Goal: Task Accomplishment & Management: Manage account settings

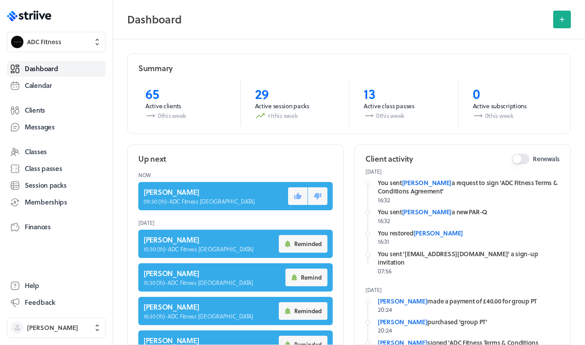
click at [40, 15] on polygon at bounding box center [42, 16] width 7 height 6
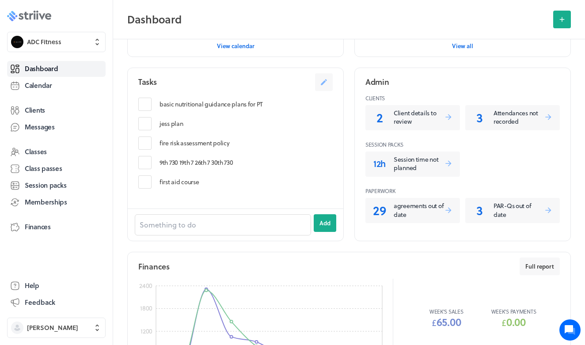
scroll to position [516, 0]
click at [46, 109] on link "Clients" at bounding box center [56, 111] width 99 height 16
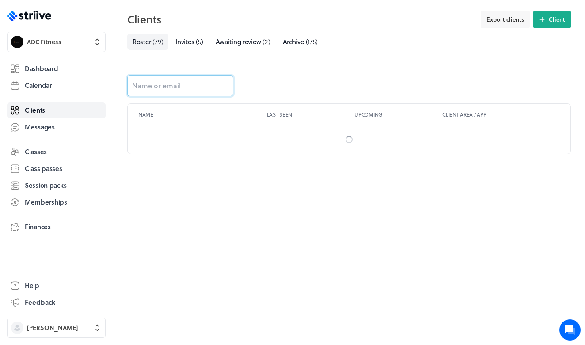
click at [184, 88] on input at bounding box center [180, 85] width 106 height 21
type input "lucy"
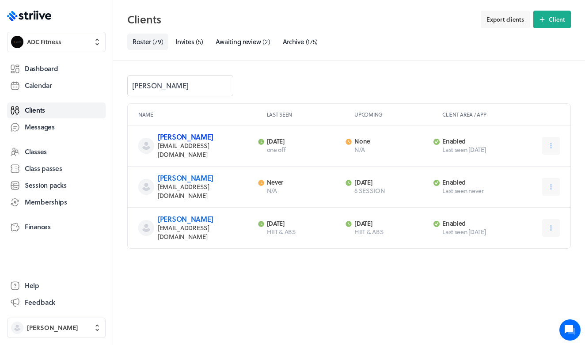
click at [179, 133] on link "[PERSON_NAME]" at bounding box center [185, 137] width 55 height 10
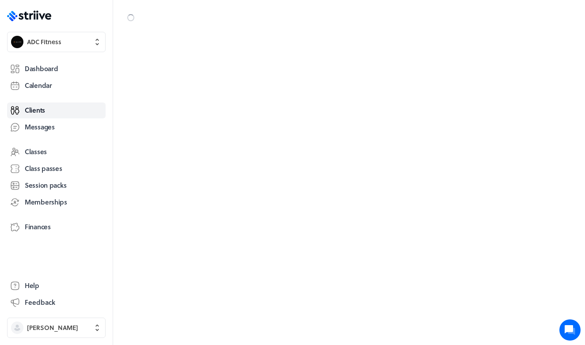
click at [179, 138] on div at bounding box center [349, 172] width 472 height 345
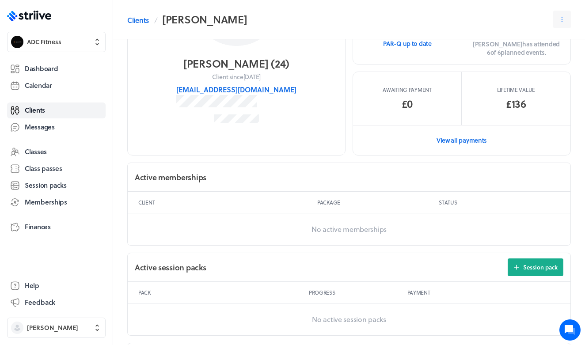
scroll to position [119, 0]
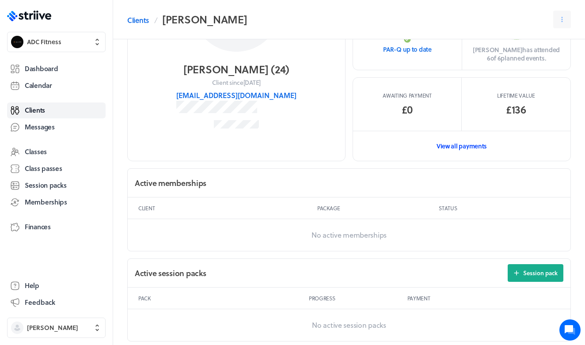
click at [468, 143] on link "View all payments" at bounding box center [461, 146] width 217 height 30
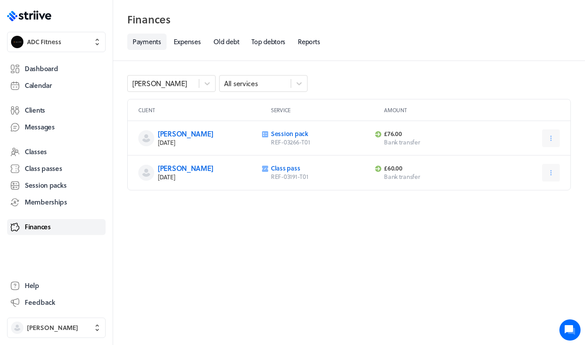
click at [59, 226] on link "Finances" at bounding box center [56, 227] width 99 height 16
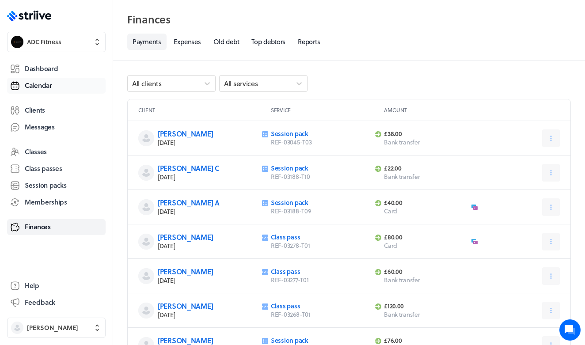
click at [47, 89] on span "Calendar" at bounding box center [38, 85] width 27 height 9
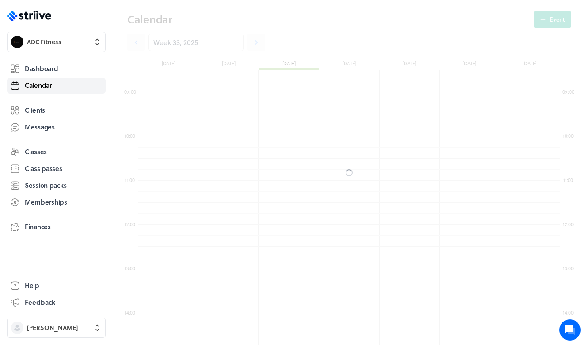
scroll to position [1061, 422]
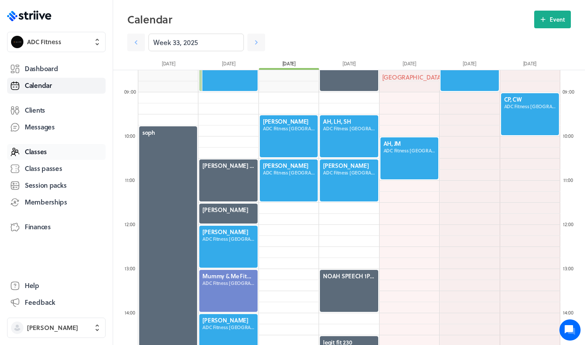
click at [49, 153] on link "Classes" at bounding box center [56, 152] width 99 height 16
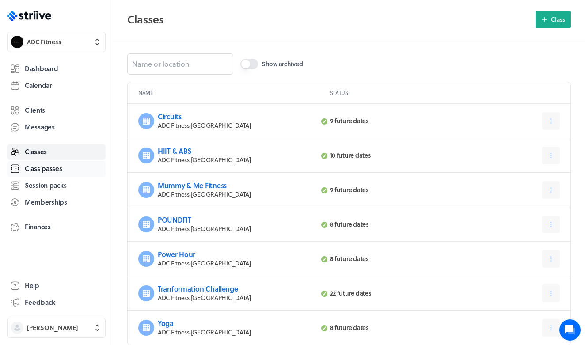
click at [50, 170] on span "Class passes" at bounding box center [44, 168] width 38 height 9
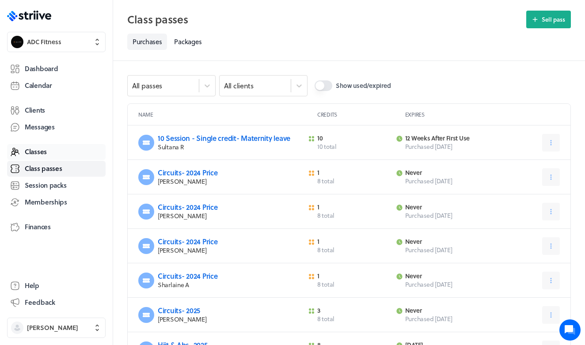
click at [46, 157] on link "Classes" at bounding box center [56, 152] width 99 height 16
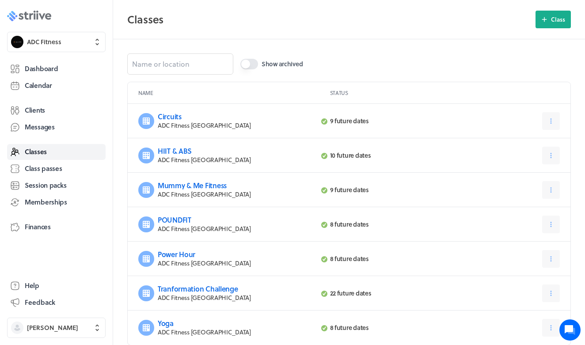
click at [27, 14] on icon at bounding box center [26, 16] width 4 height 8
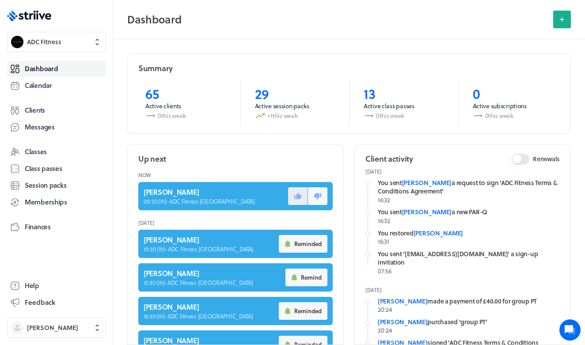
click at [293, 198] on button at bounding box center [297, 196] width 19 height 18
click at [41, 111] on span "Clients" at bounding box center [35, 110] width 20 height 9
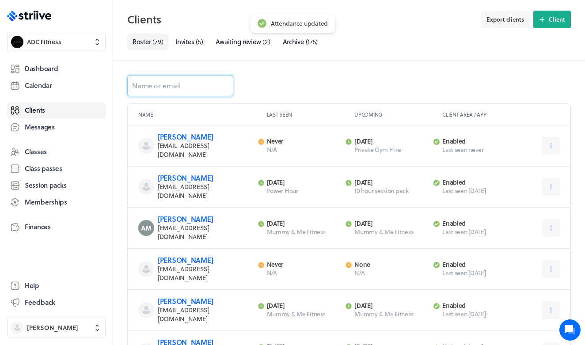
click at [176, 81] on input at bounding box center [180, 85] width 106 height 21
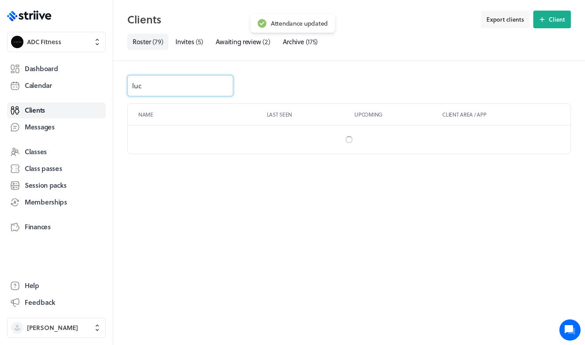
type input "lucy"
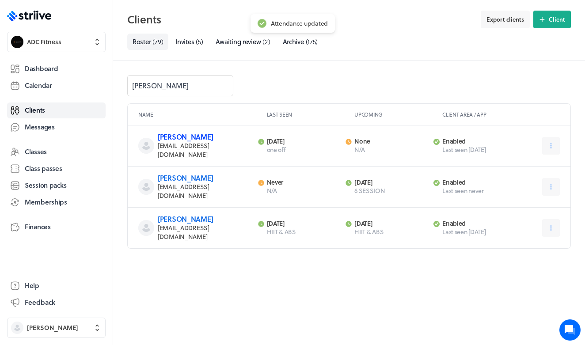
click at [186, 136] on link "[PERSON_NAME]" at bounding box center [185, 137] width 55 height 10
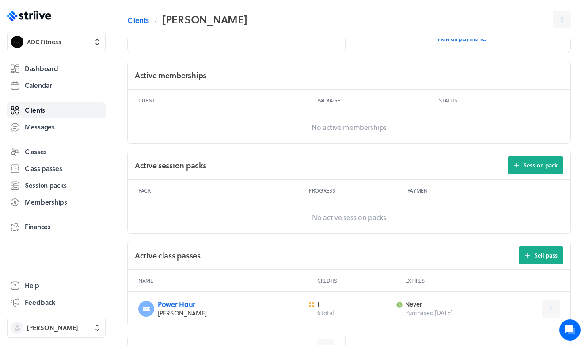
scroll to position [228, 0]
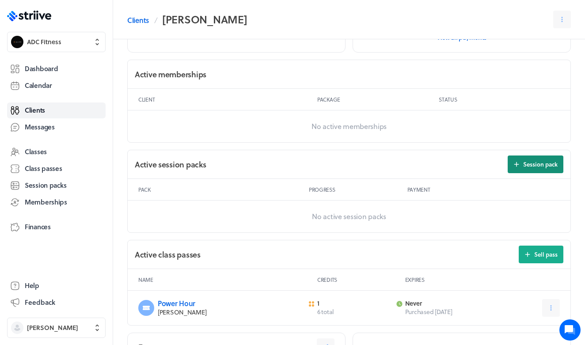
click at [515, 168] on button "Session pack" at bounding box center [536, 165] width 56 height 18
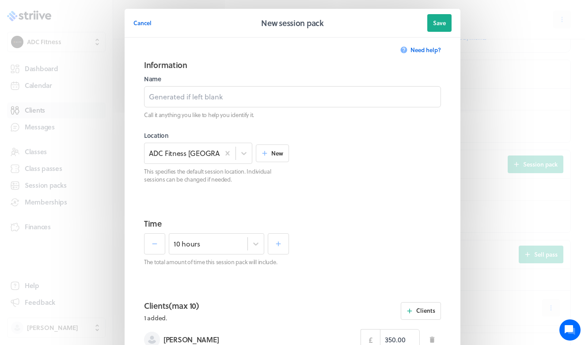
click at [265, 240] on div "10 hours" at bounding box center [216, 243] width 145 height 21
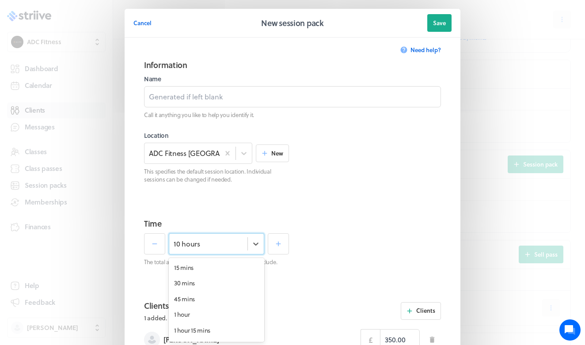
click at [250, 241] on div "option 10 hours selected, 40 of 120. 120 results available. Use Up and Down to …" at bounding box center [216, 249] width 145 height 33
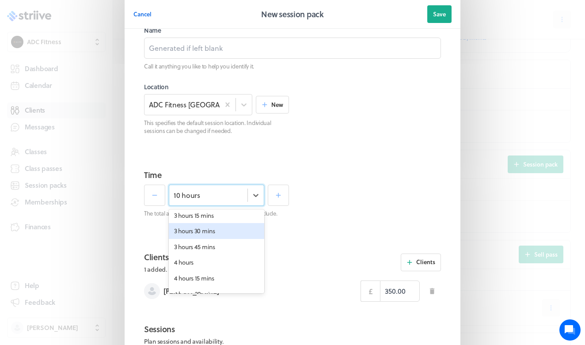
scroll to position [210, 0]
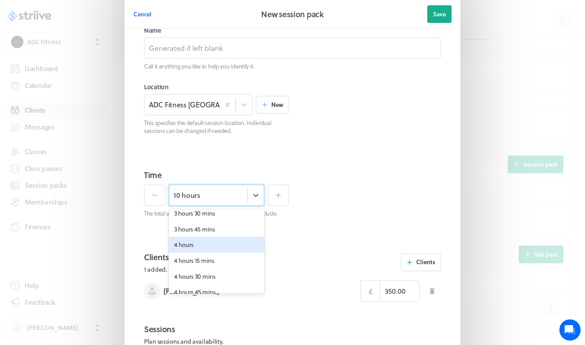
click at [202, 244] on div "4 hours" at bounding box center [216, 245] width 95 height 16
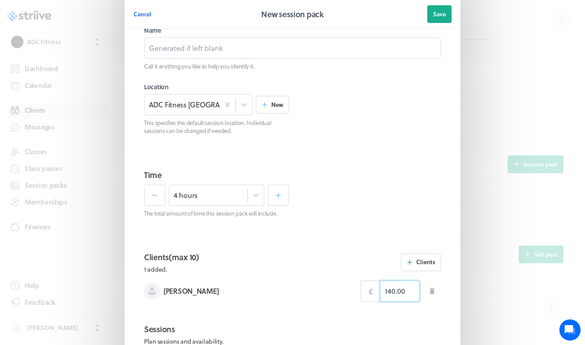
drag, startPoint x: 394, startPoint y: 291, endPoint x: 317, endPoint y: 282, distance: 77.0
click at [323, 285] on div "Lucy Gedney £ 140.00" at bounding box center [292, 291] width 297 height 21
type input "152.00"
click at [315, 150] on section "Information Name Call it anything you like to help you identify it. Location AD…" at bounding box center [292, 82] width 318 height 159
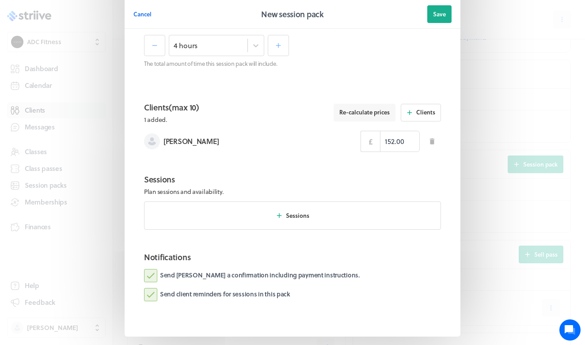
scroll to position [209, 0]
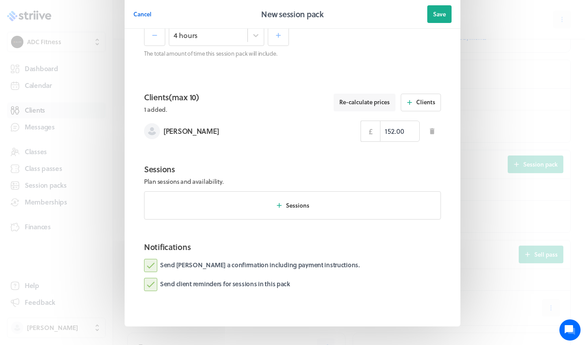
click at [156, 264] on label "Send Lucy a confirmation including payment instructions." at bounding box center [252, 265] width 216 height 13
click at [0, 0] on input "Send Lucy a confirmation including payment instructions." at bounding box center [0, 0] width 0 height 0
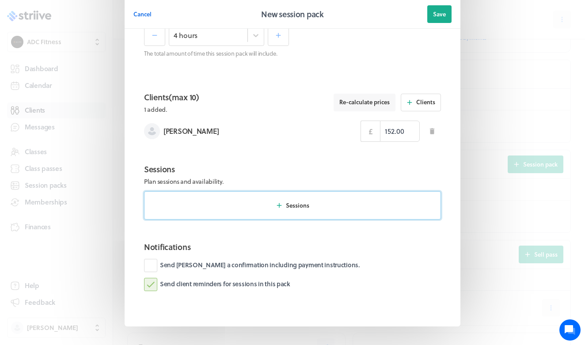
click at [233, 209] on button "Sessions" at bounding box center [292, 205] width 297 height 28
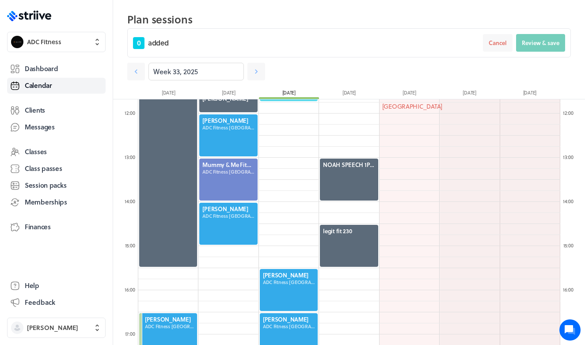
scroll to position [519, 0]
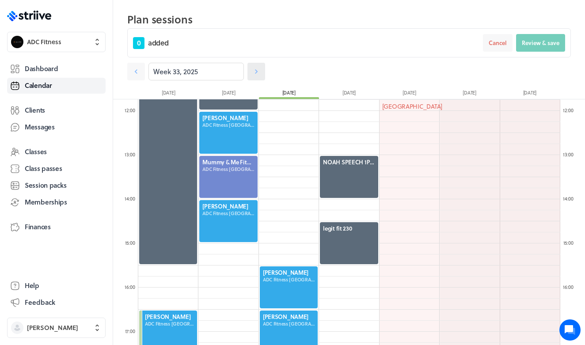
click at [254, 72] on icon at bounding box center [256, 71] width 9 height 9
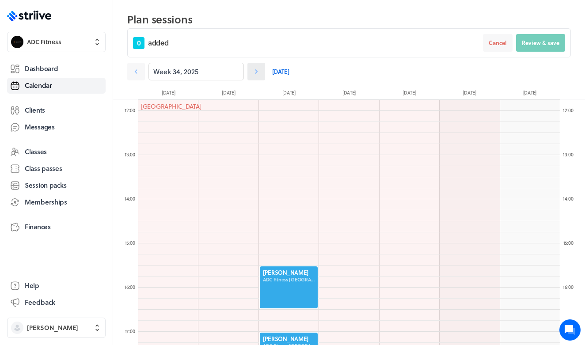
click at [254, 72] on icon at bounding box center [256, 71] width 9 height 9
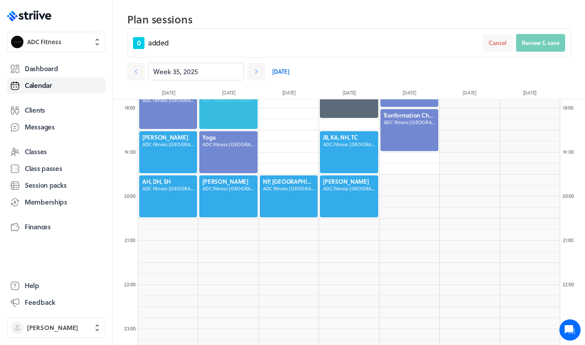
scroll to position [787, 0]
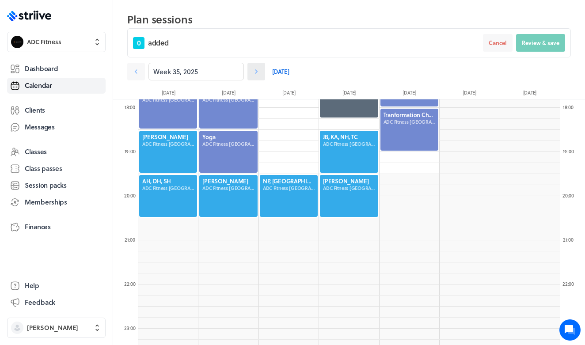
click at [257, 72] on icon at bounding box center [256, 71] width 3 height 4
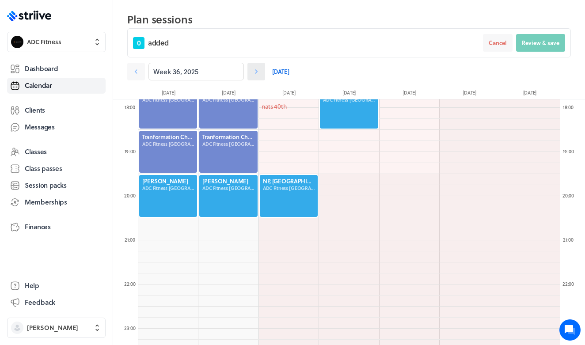
click at [256, 71] on icon at bounding box center [256, 71] width 3 height 4
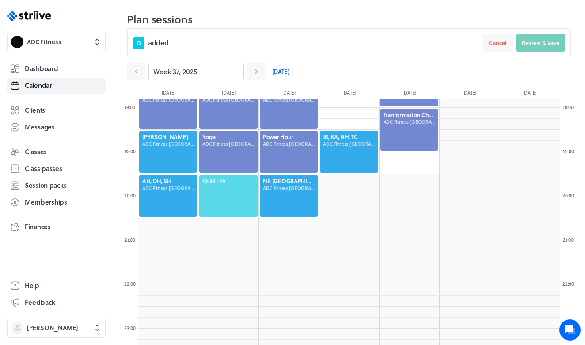
click at [229, 183] on span "19:30 - 1h" at bounding box center [228, 181] width 52 height 8
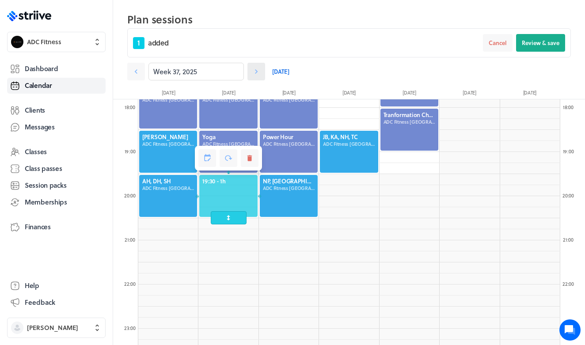
click at [254, 68] on icon at bounding box center [256, 71] width 9 height 9
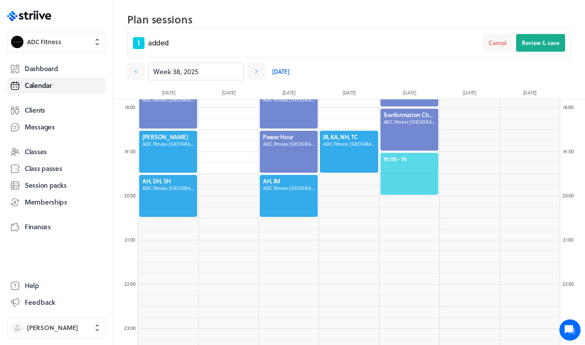
click at [413, 157] on span "19:00 - 1h" at bounding box center [410, 159] width 52 height 8
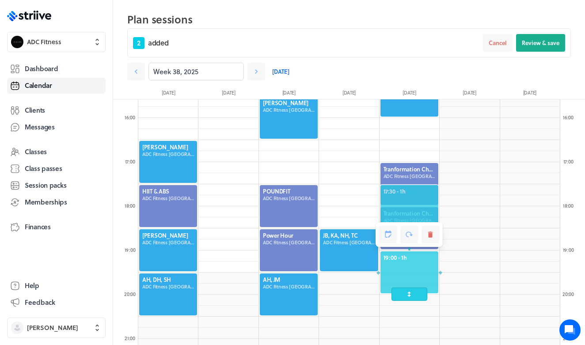
scroll to position [688, 0]
click at [260, 72] on icon at bounding box center [256, 71] width 9 height 9
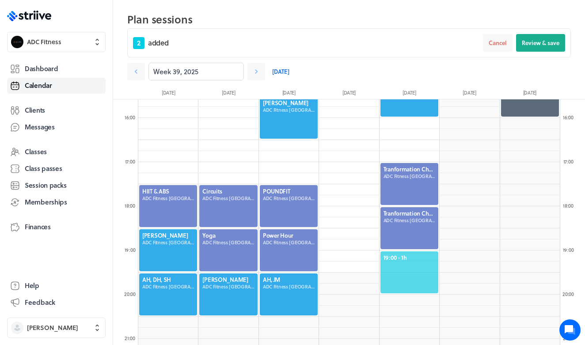
click at [405, 257] on span "19:00 - 1h" at bounding box center [410, 258] width 52 height 8
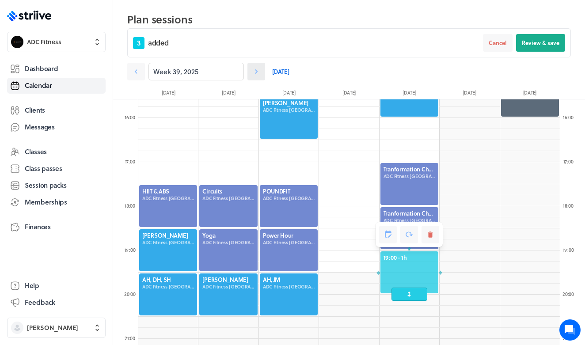
click at [251, 73] on link at bounding box center [256, 72] width 18 height 18
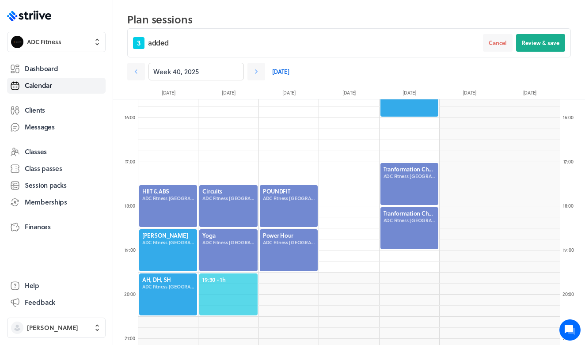
click at [235, 277] on span "19:30 - 1h" at bounding box center [228, 280] width 52 height 8
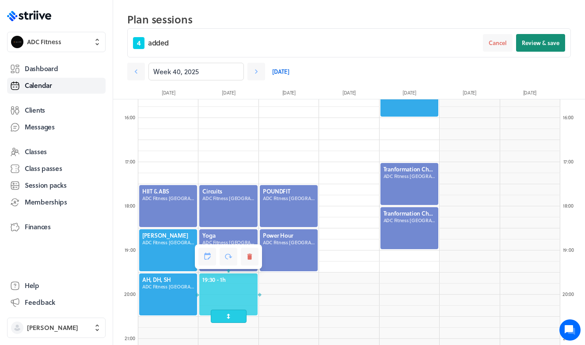
click at [545, 48] on button "Review & save" at bounding box center [540, 43] width 49 height 18
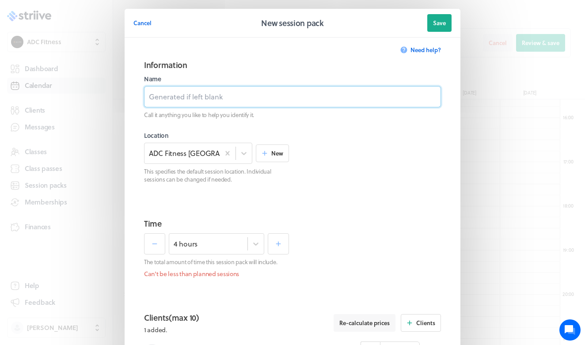
click at [277, 92] on input at bounding box center [292, 96] width 297 height 21
type input "p"
type input "PT x4"
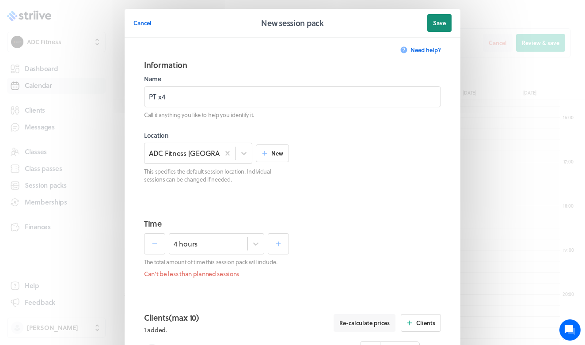
click at [435, 27] on button "Save" at bounding box center [439, 23] width 24 height 18
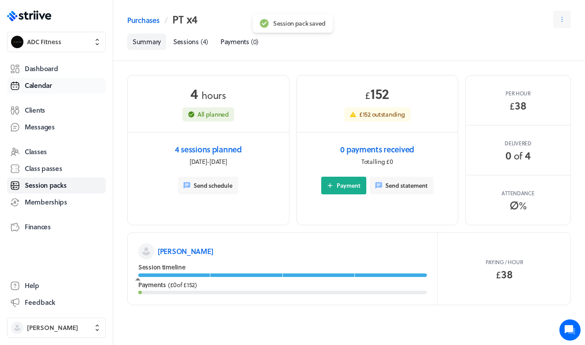
click at [46, 81] on span "Calendar" at bounding box center [38, 85] width 27 height 9
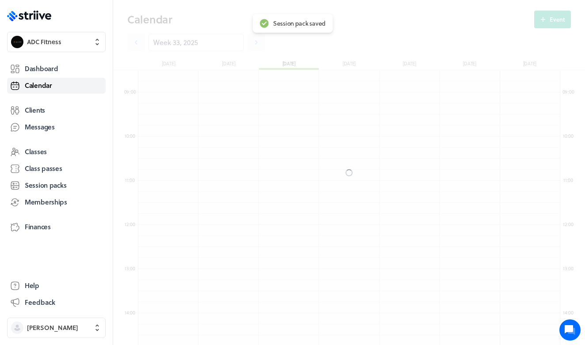
scroll to position [1061, 422]
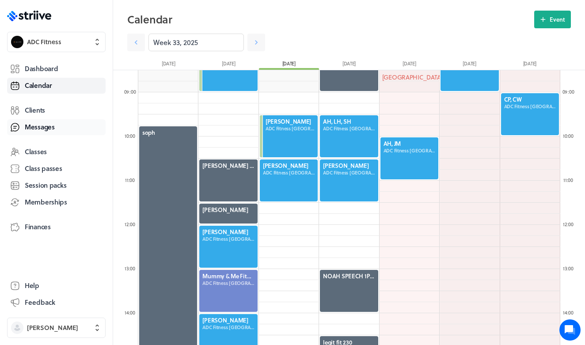
click at [36, 129] on span "Messages" at bounding box center [40, 126] width 30 height 9
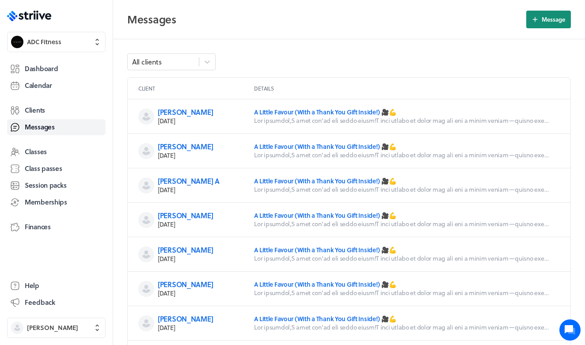
click at [554, 22] on span "Message" at bounding box center [553, 19] width 23 height 8
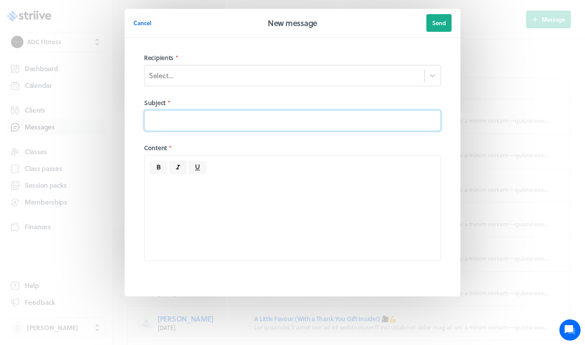
click at [232, 123] on input at bounding box center [292, 120] width 297 height 21
type input "t"
type input "THINKING OUT LOUD......."
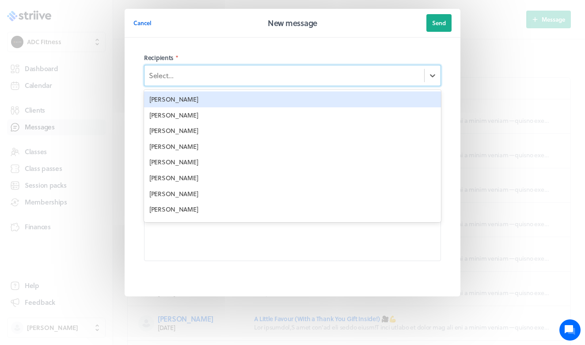
click at [213, 76] on div "Select..." at bounding box center [285, 75] width 280 height 15
click at [198, 238] on div at bounding box center [293, 217] width 296 height 87
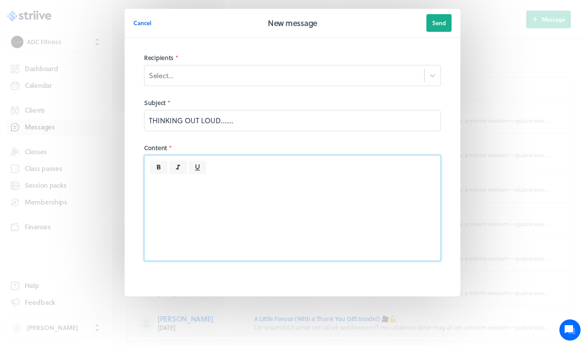
paste div
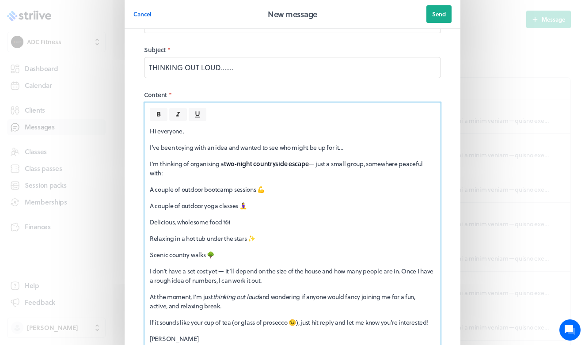
click at [319, 164] on p "I’m thinking of organising a two-night countryside escape — just a small group,…" at bounding box center [292, 168] width 285 height 19
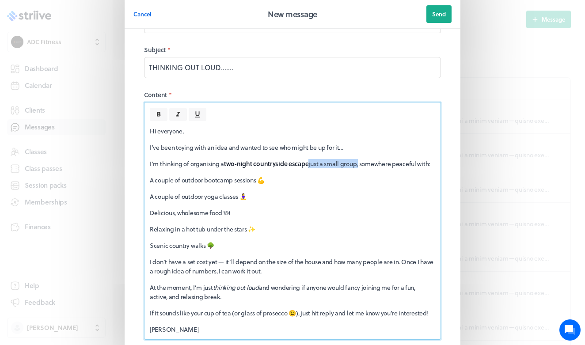
drag, startPoint x: 360, startPoint y: 164, endPoint x: 310, endPoint y: 167, distance: 49.5
click at [310, 167] on p "I’m thinking of organising a two-night countryside escape just a small group, s…" at bounding box center [292, 163] width 285 height 9
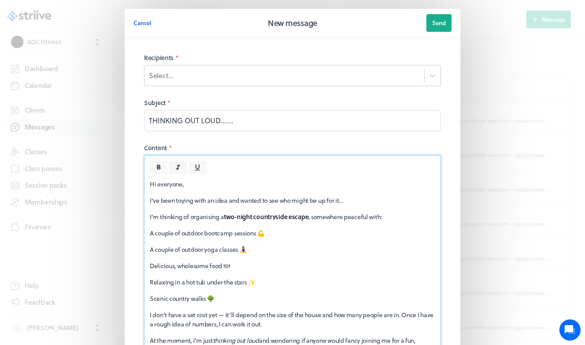
scroll to position [0, 0]
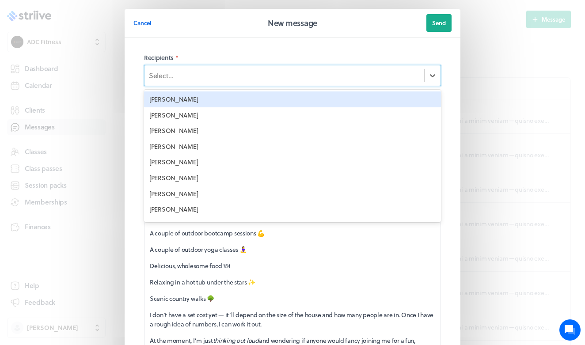
click at [176, 80] on div "Select..." at bounding box center [285, 75] width 280 height 15
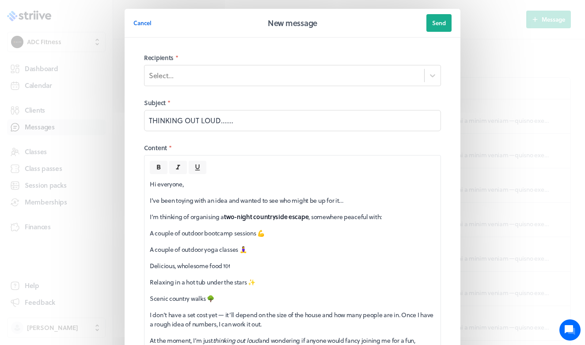
click at [204, 44] on section "Recipients * Select... Subject * THINKING OUT LOUD....... Content * Hi everyone…" at bounding box center [293, 233] width 336 height 391
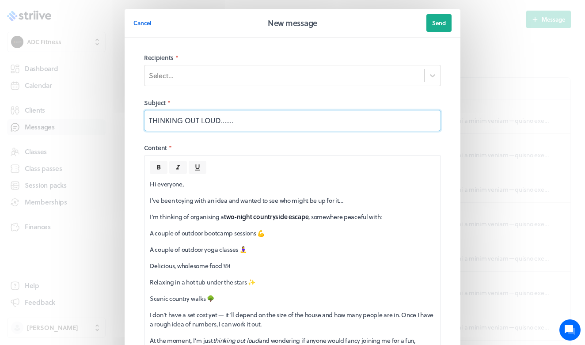
drag, startPoint x: 254, startPoint y: 120, endPoint x: 91, endPoint y: 109, distance: 163.0
click at [91, 110] on div "Cancel New message Send Recipients * Select... Subject * THINKING OUT LOUD.....…" at bounding box center [292, 236] width 585 height 472
paste input "Fancy a Little Fitness Getaway? 🌿"
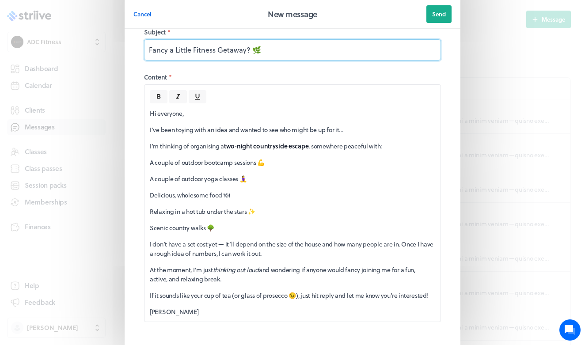
scroll to position [72, 0]
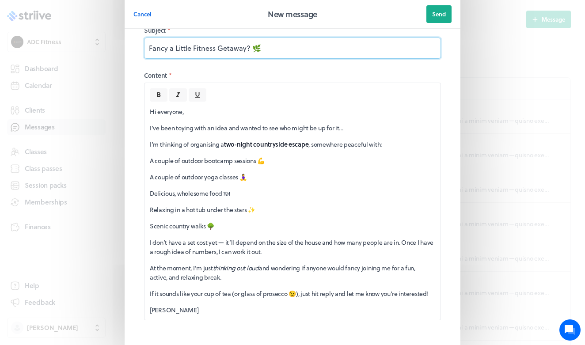
type input "Fancy a Little Fitness Getaway? 🌿"
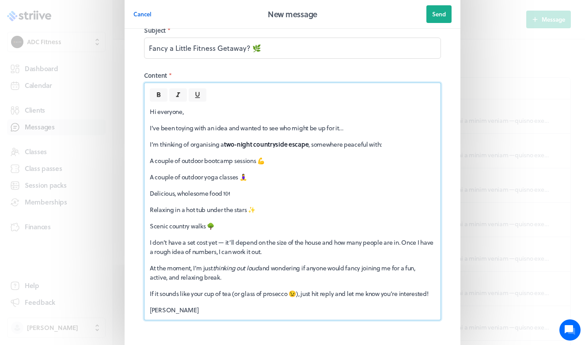
click at [227, 243] on p "I don’t have a set cost yet — it’ll depend on the size of the house and how man…" at bounding box center [292, 247] width 285 height 19
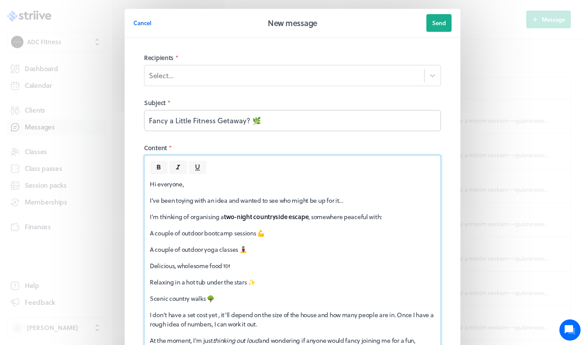
scroll to position [0, 0]
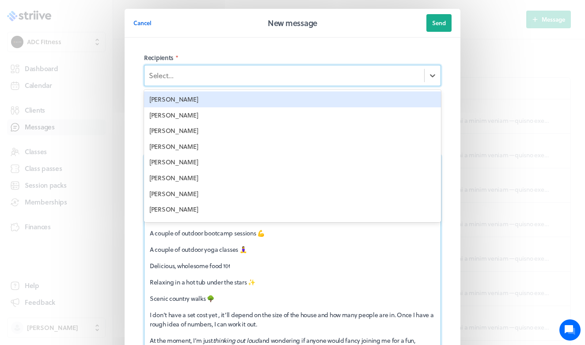
click at [238, 76] on div "Select..." at bounding box center [285, 75] width 280 height 15
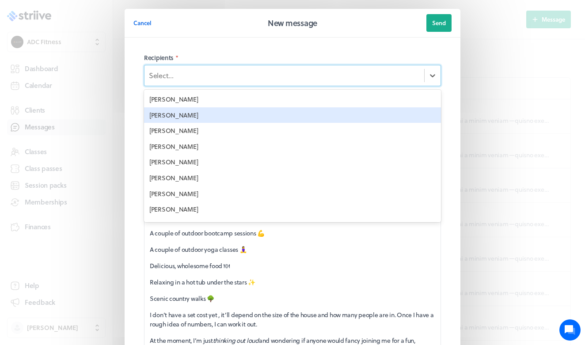
click at [180, 112] on div "[PERSON_NAME]" at bounding box center [292, 115] width 297 height 16
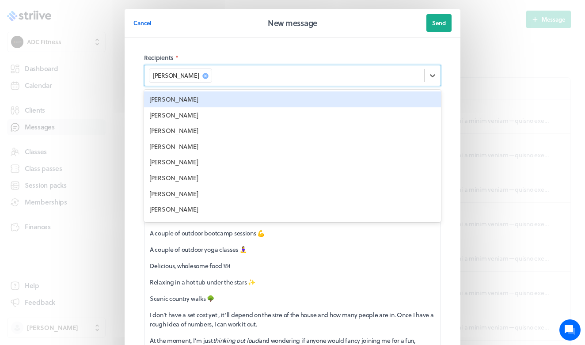
click at [209, 74] on icon at bounding box center [206, 76] width 6 height 6
click at [348, 43] on section "Recipients * option Alice Rose Maplethorpe, deselected. option Alice Thorpe foc…" at bounding box center [293, 233] width 336 height 391
click at [246, 80] on div "Select..." at bounding box center [285, 75] width 280 height 15
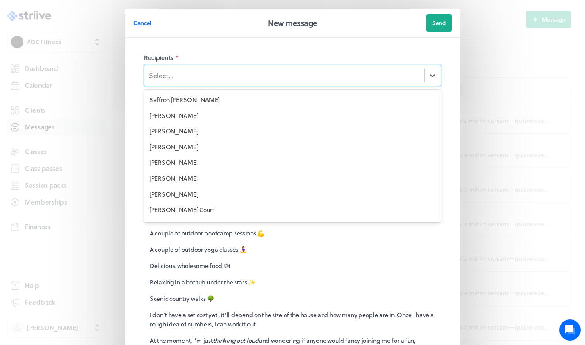
scroll to position [1093, 0]
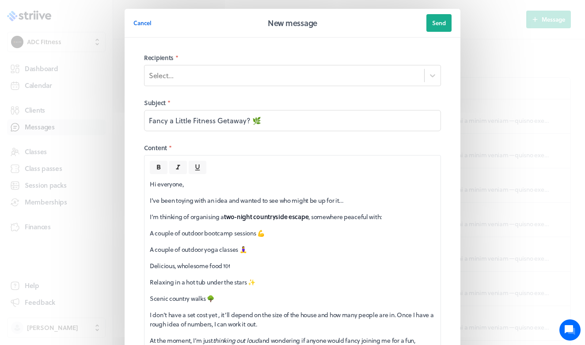
click at [224, 46] on section "Recipients * Select... Subject * Fancy a Little Fitness Getaway? 🌿 Content * Hi…" at bounding box center [293, 233] width 336 height 391
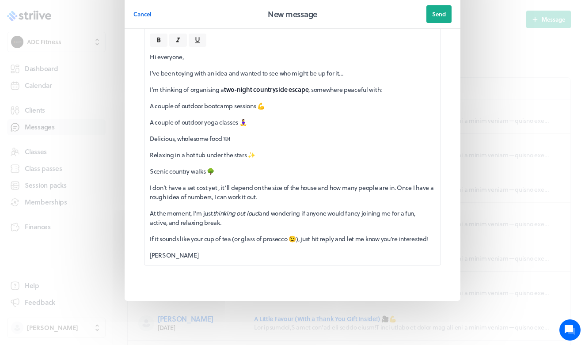
scroll to position [127, 0]
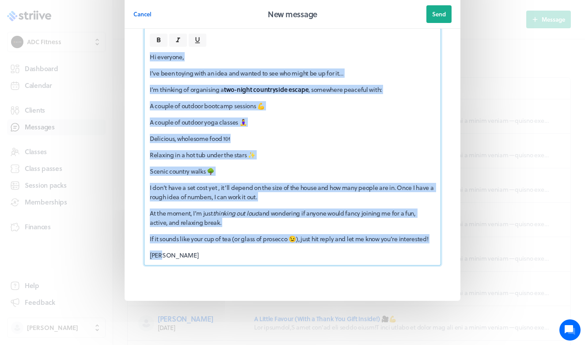
drag, startPoint x: 221, startPoint y: 261, endPoint x: 148, endPoint y: 31, distance: 240.9
click at [148, 31] on div "Hi everyone, I’ve been toying with an idea and wanted to see who might be up fo…" at bounding box center [292, 147] width 297 height 238
copy div "Hi everyone, I’ve been toying with an idea and wanted to see who might be up fo…"
click at [140, 15] on span "Cancel" at bounding box center [142, 14] width 18 height 8
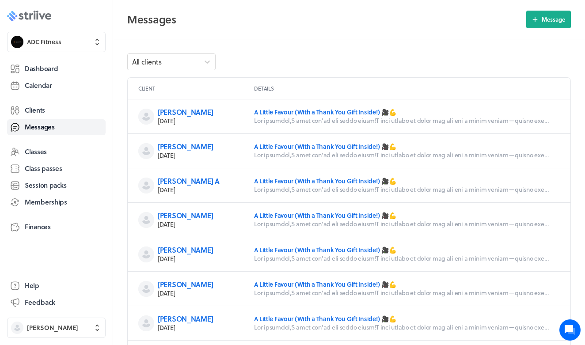
click at [36, 14] on icon ".st0{fill:#006BFF;} .st1{fill:#0A121C;} .st2{fill:url(#SVGID_1_);} .st3{fill:ur…" at bounding box center [29, 16] width 44 height 11
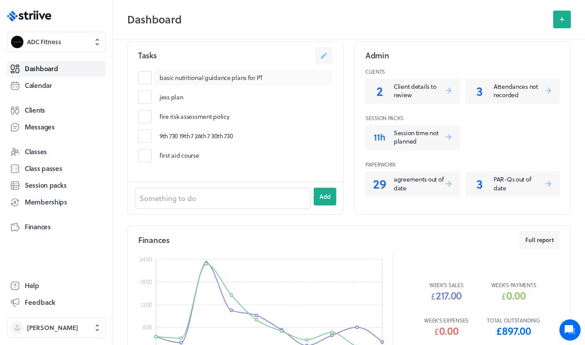
scroll to position [337, 0]
click at [149, 133] on label at bounding box center [146, 135] width 16 height 13
click at [0, 0] on input "checkbox" at bounding box center [0, 0] width 0 height 0
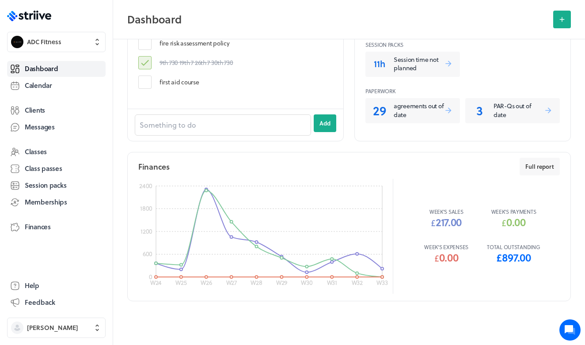
scroll to position [409, 0]
click at [524, 171] on button "Full report" at bounding box center [540, 167] width 40 height 18
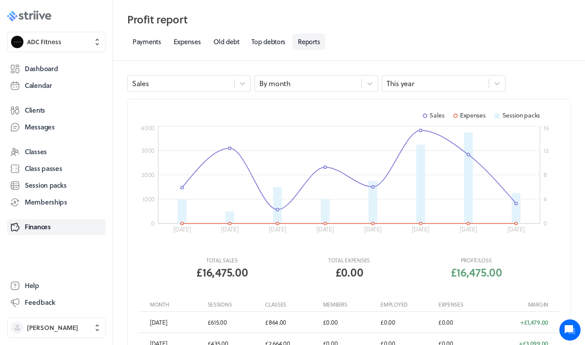
click at [50, 14] on icon at bounding box center [48, 16] width 6 height 7
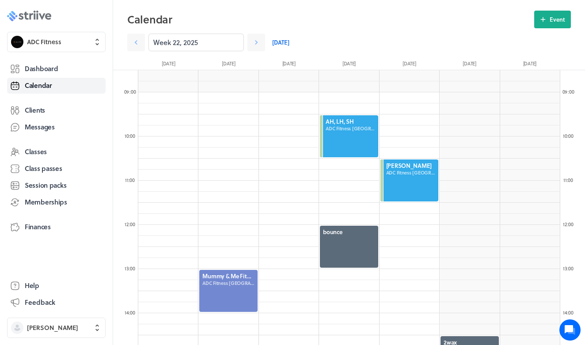
click at [23, 18] on icon at bounding box center [21, 16] width 5 height 7
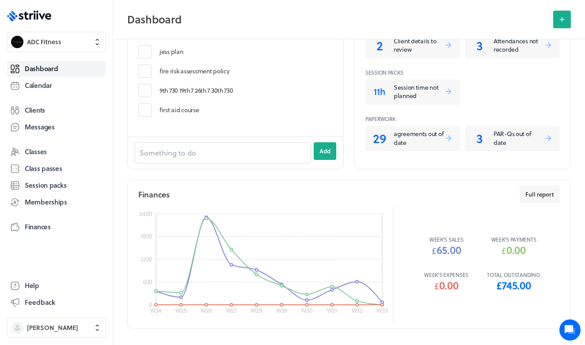
scroll to position [362, 0]
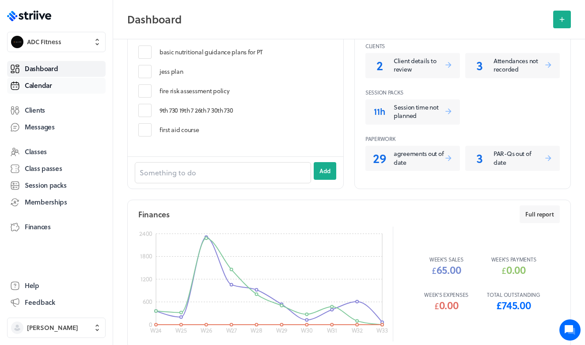
click at [37, 83] on span "Calendar" at bounding box center [38, 85] width 27 height 9
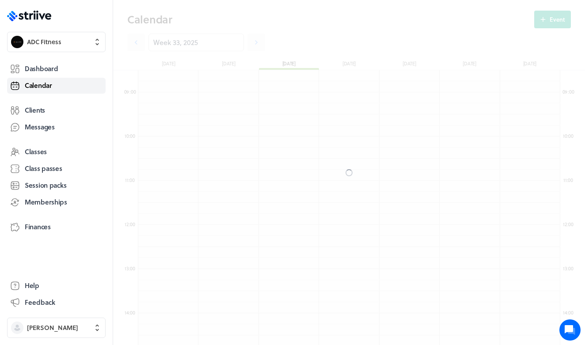
scroll to position [1061, 422]
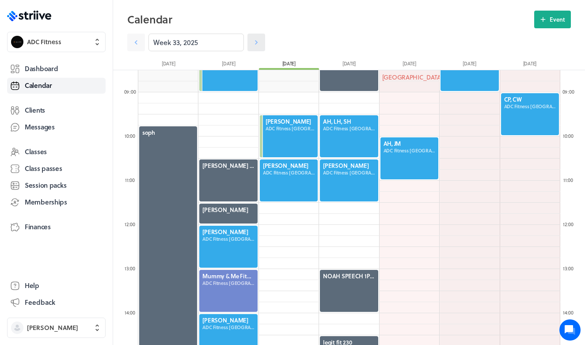
click at [261, 42] on link at bounding box center [256, 43] width 18 height 18
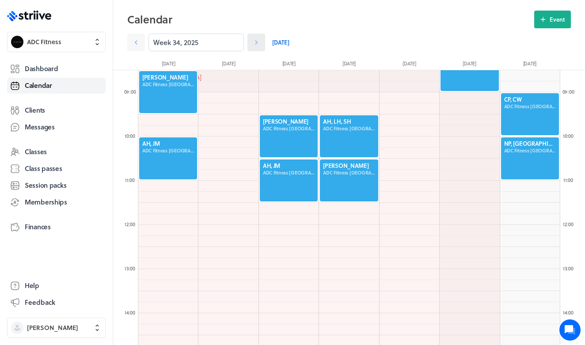
click at [261, 43] on link at bounding box center [256, 43] width 18 height 18
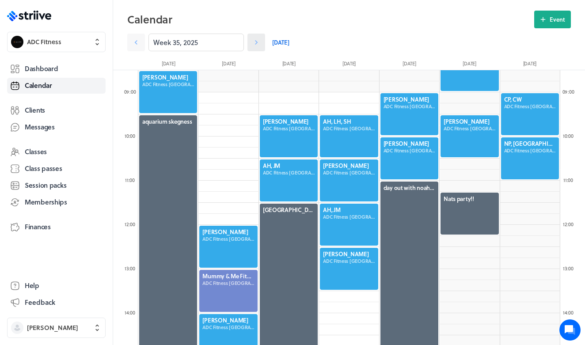
click at [261, 44] on link at bounding box center [256, 43] width 18 height 18
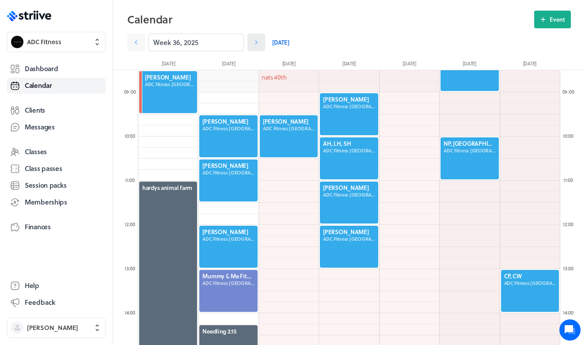
click at [261, 44] on link at bounding box center [256, 43] width 18 height 18
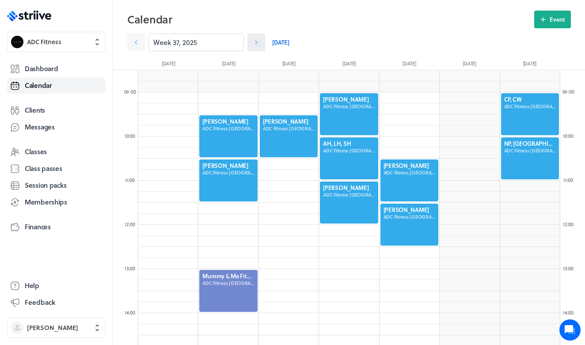
click at [261, 44] on link at bounding box center [256, 43] width 18 height 18
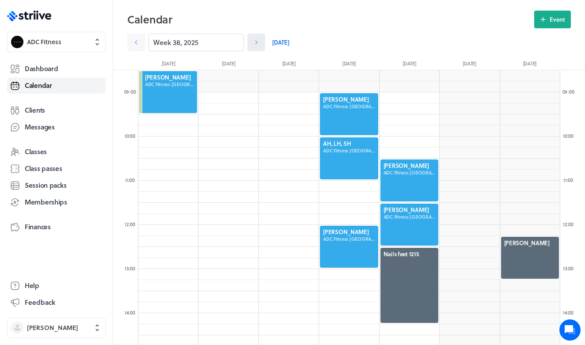
click at [261, 44] on link at bounding box center [256, 43] width 18 height 18
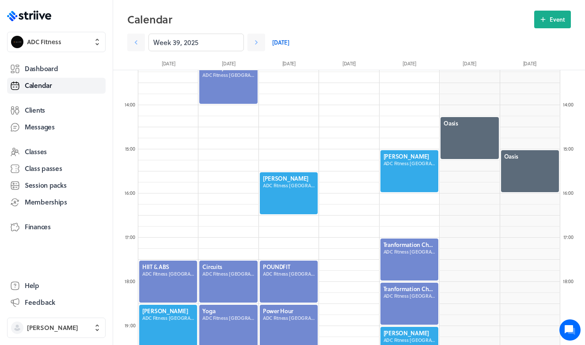
scroll to position [602, 0]
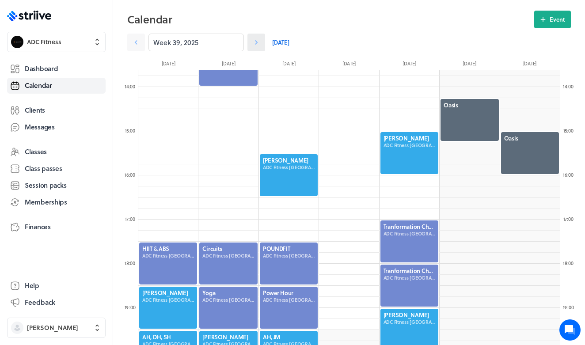
click at [258, 43] on icon at bounding box center [256, 42] width 9 height 9
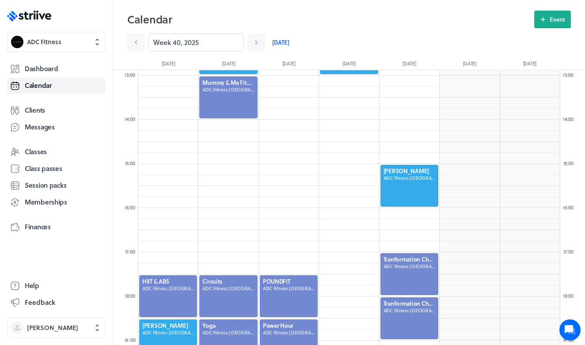
scroll to position [579, 0]
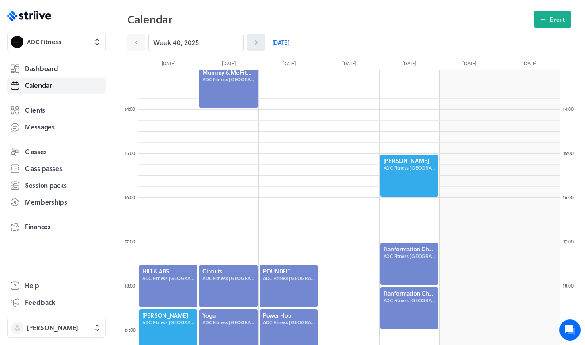
click at [257, 42] on icon at bounding box center [256, 42] width 3 height 4
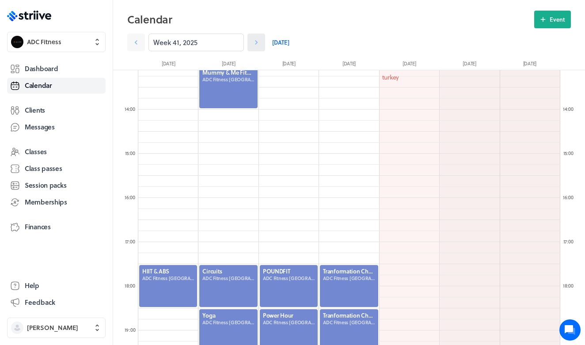
click at [257, 44] on icon at bounding box center [256, 42] width 9 height 9
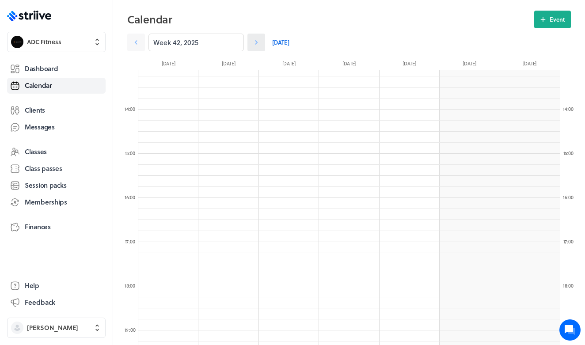
click at [257, 44] on icon at bounding box center [256, 42] width 9 height 9
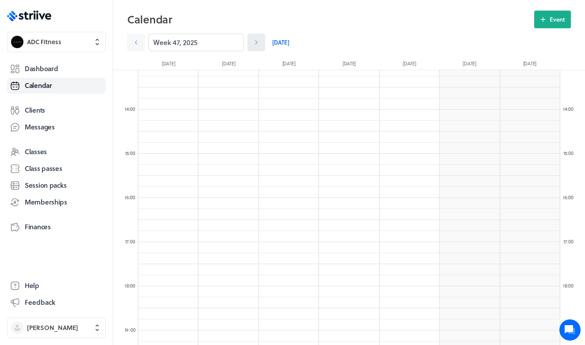
click at [257, 44] on icon at bounding box center [256, 42] width 9 height 9
click at [137, 41] on icon at bounding box center [136, 42] width 9 height 9
click at [137, 41] on icon at bounding box center [136, 42] width 3 height 4
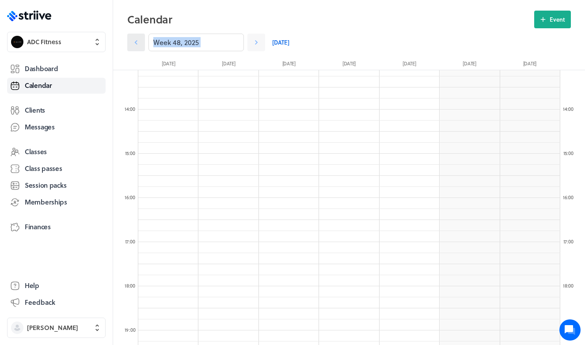
click at [137, 41] on icon at bounding box center [136, 42] width 3 height 4
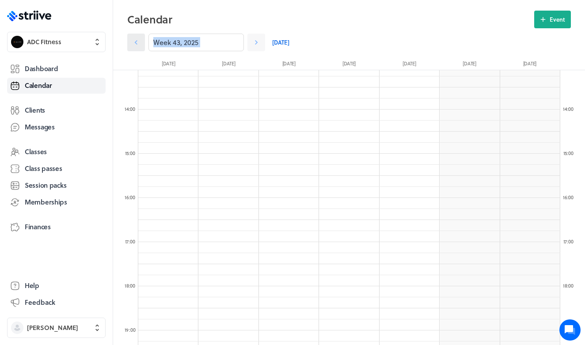
click at [137, 41] on icon at bounding box center [136, 42] width 3 height 4
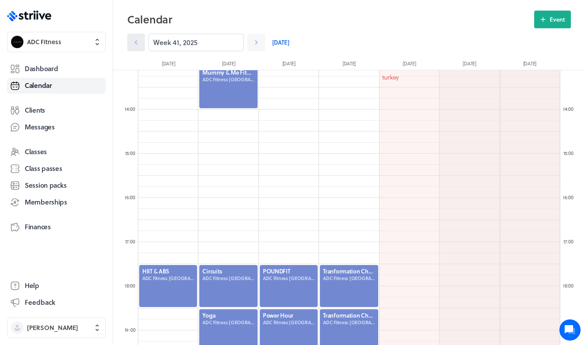
click at [137, 41] on icon at bounding box center [136, 42] width 3 height 4
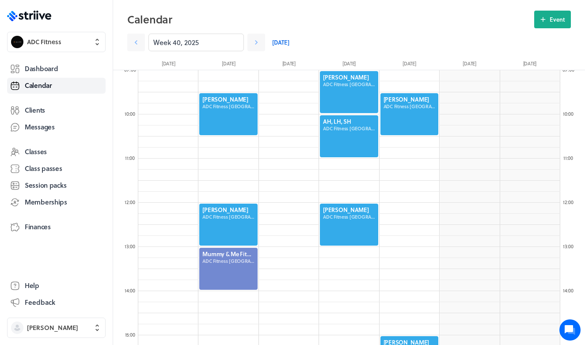
scroll to position [391, 0]
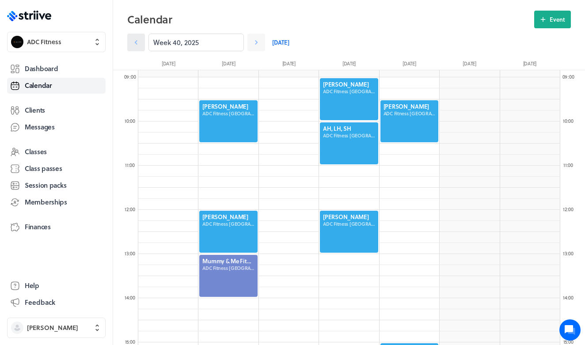
click at [134, 44] on icon at bounding box center [136, 42] width 9 height 9
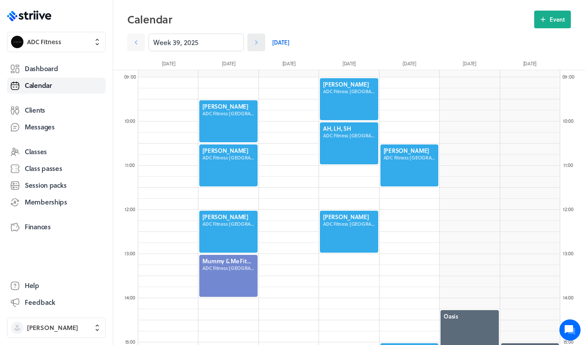
click at [256, 45] on icon at bounding box center [256, 42] width 9 height 9
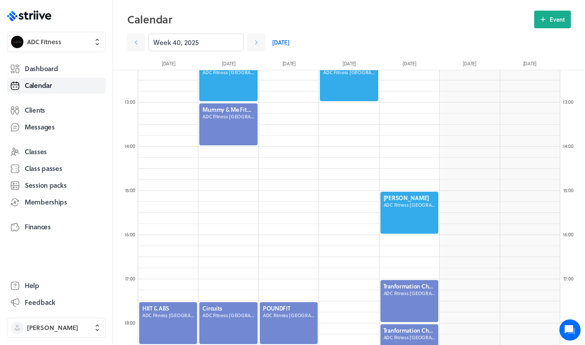
scroll to position [547, 0]
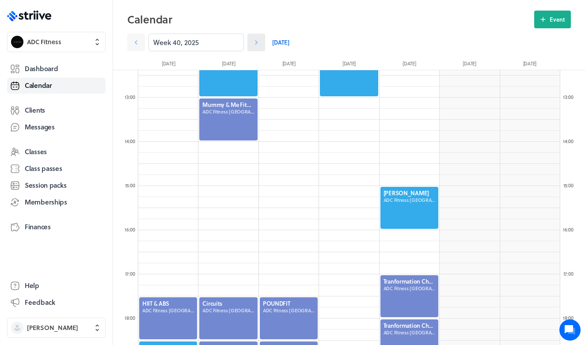
click at [259, 44] on icon at bounding box center [256, 42] width 9 height 9
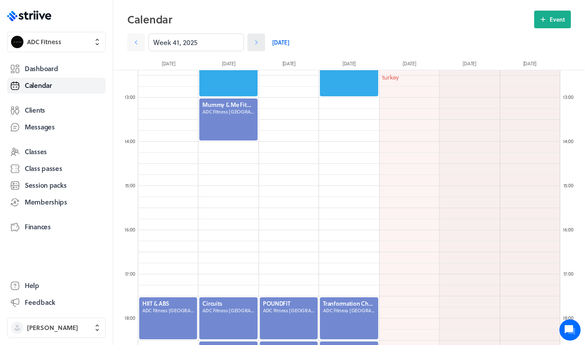
click at [259, 45] on icon at bounding box center [256, 42] width 9 height 9
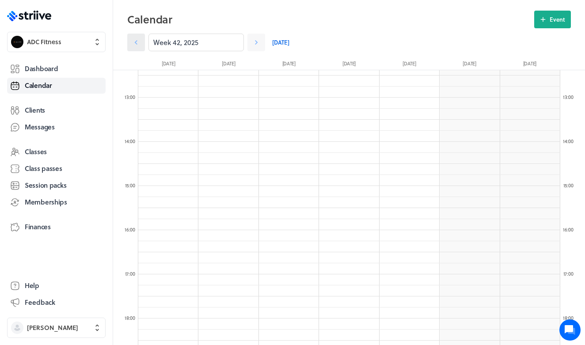
click at [131, 41] on link at bounding box center [136, 43] width 18 height 18
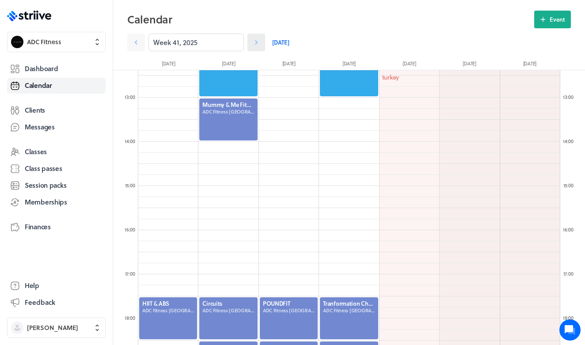
click at [255, 44] on icon at bounding box center [256, 42] width 9 height 9
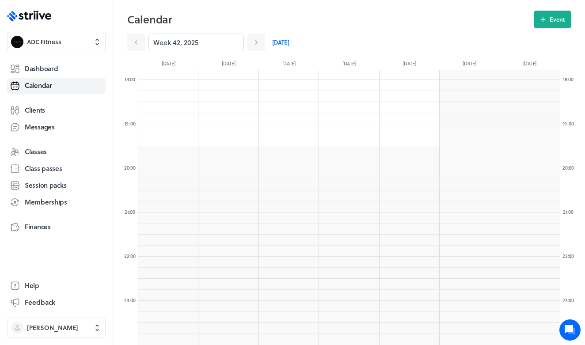
scroll to position [786, 0]
click at [258, 48] on link at bounding box center [256, 43] width 18 height 18
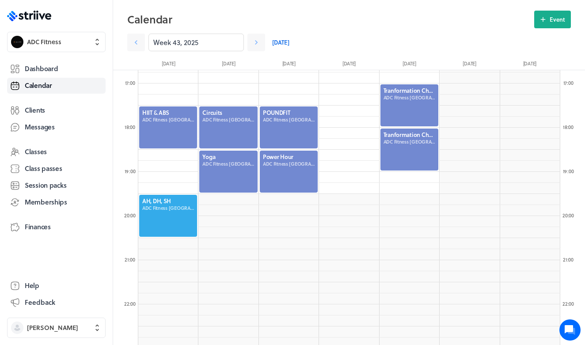
scroll to position [583, 0]
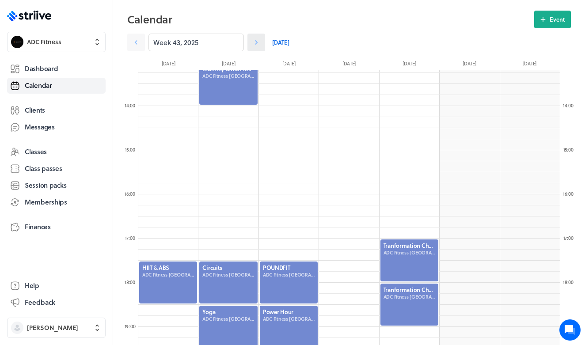
click at [255, 45] on icon at bounding box center [256, 42] width 9 height 9
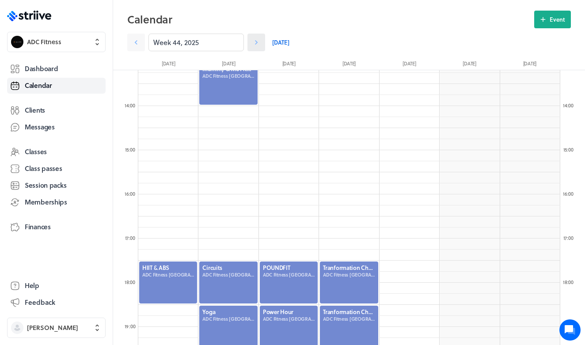
click at [255, 45] on icon at bounding box center [256, 42] width 9 height 9
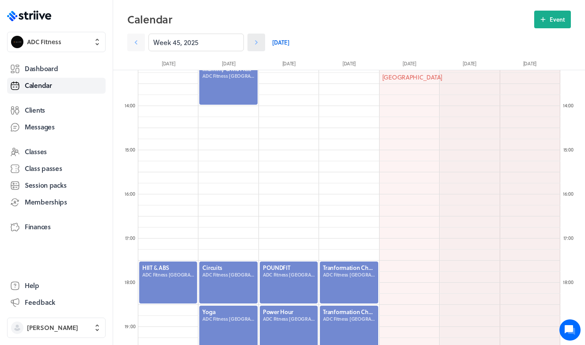
click at [255, 45] on icon at bounding box center [256, 42] width 9 height 9
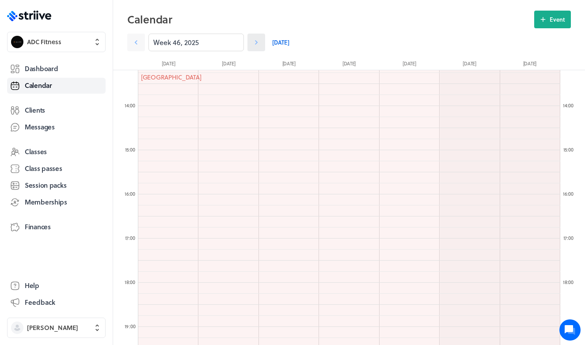
click at [255, 45] on icon at bounding box center [256, 42] width 9 height 9
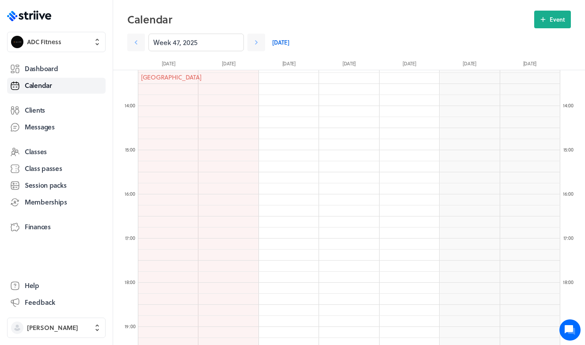
click at [283, 41] on link "[DATE]" at bounding box center [280, 43] width 17 height 18
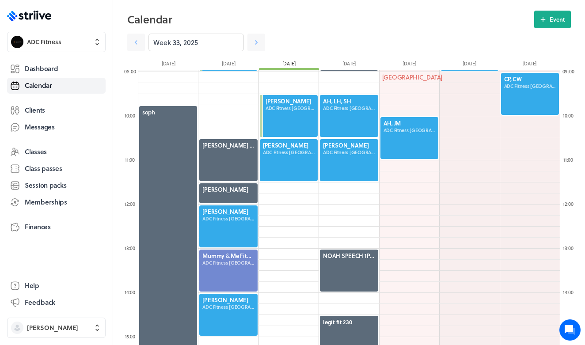
scroll to position [392, 0]
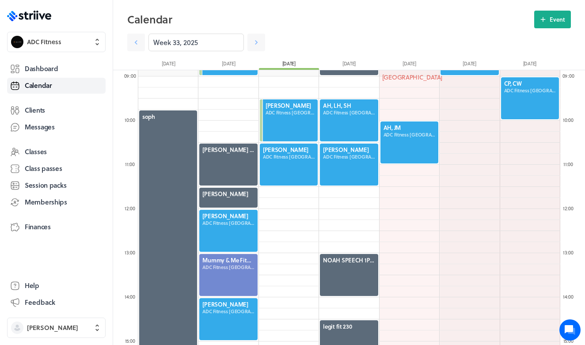
click at [277, 153] on div at bounding box center [289, 165] width 60 height 44
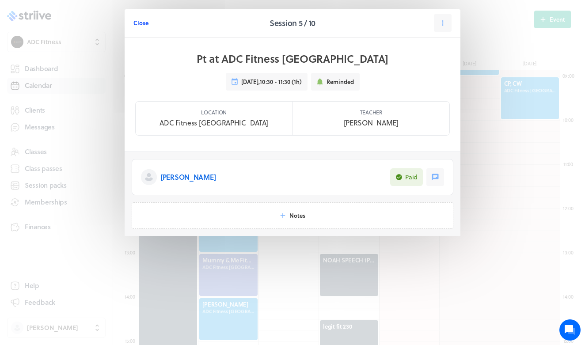
click at [137, 22] on span "Close" at bounding box center [140, 23] width 15 height 8
